Goal: Find specific page/section

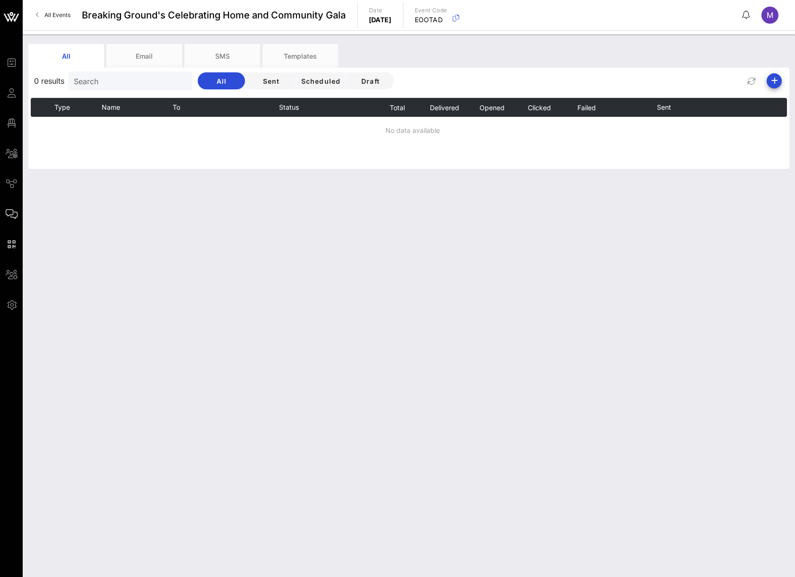
click at [36, 15] on icon at bounding box center [37, 15] width 3 height 0
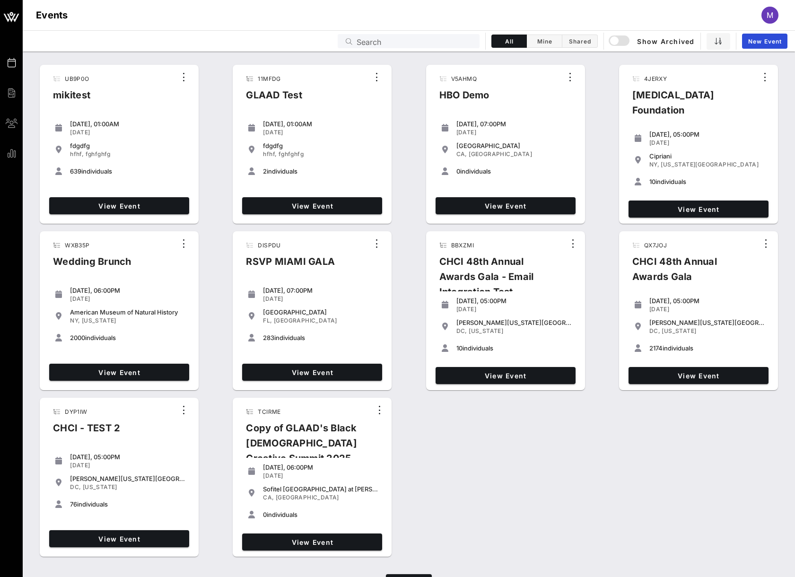
click at [387, 46] on input "Search" at bounding box center [414, 41] width 117 height 12
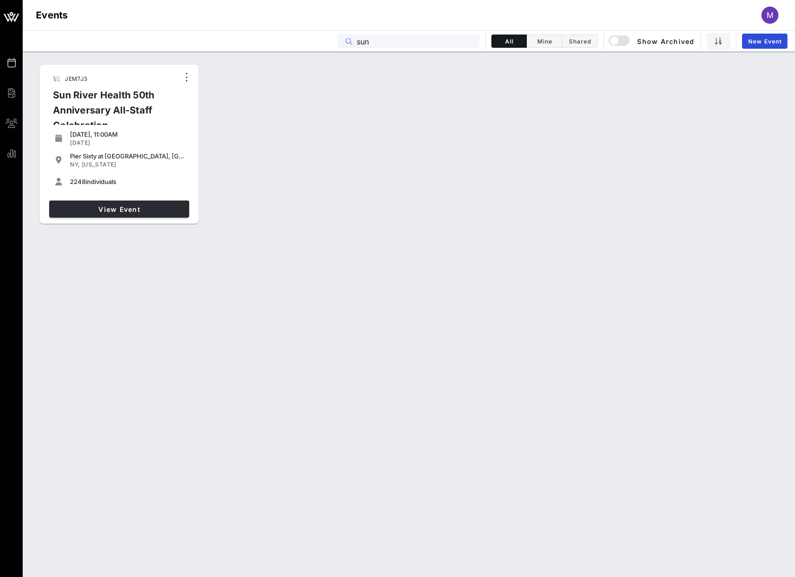
type input "sun"
click at [161, 207] on span "View Event" at bounding box center [119, 209] width 132 height 8
